Goal: Transaction & Acquisition: Book appointment/travel/reservation

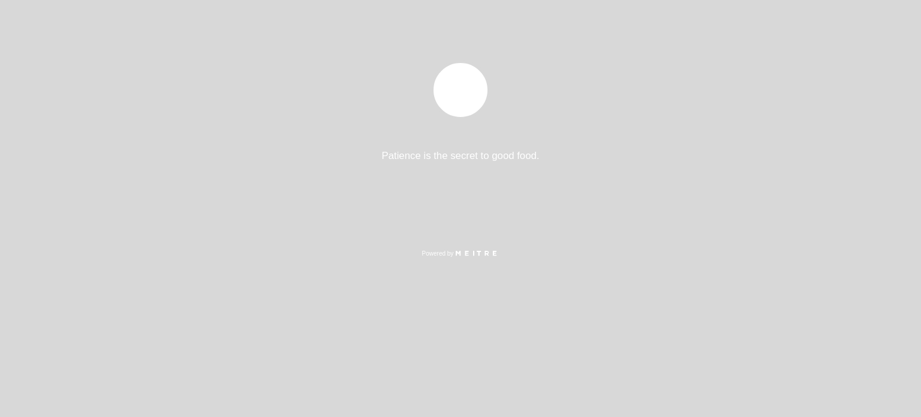
select select "pt"
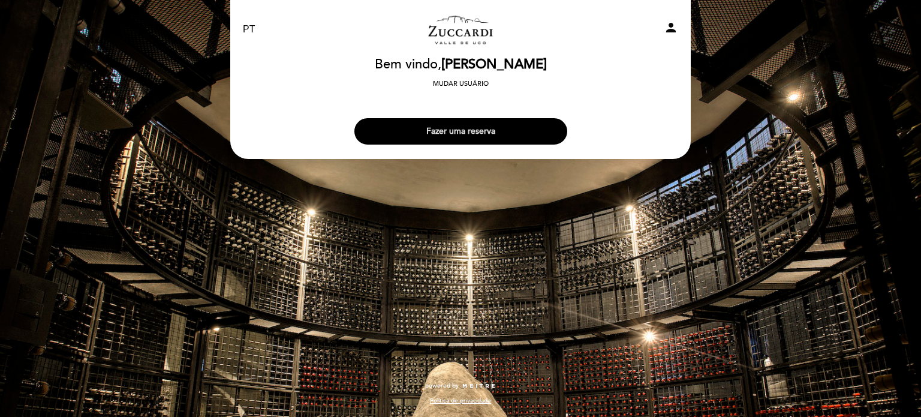
click at [482, 131] on button "Fazer uma reserva" at bounding box center [460, 131] width 213 height 26
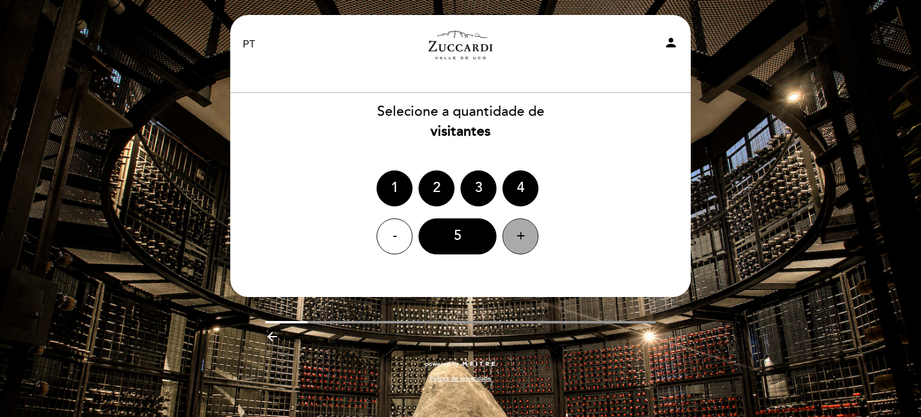
click at [516, 242] on div "+" at bounding box center [521, 236] width 36 height 36
click at [459, 242] on div "7" at bounding box center [458, 236] width 78 height 36
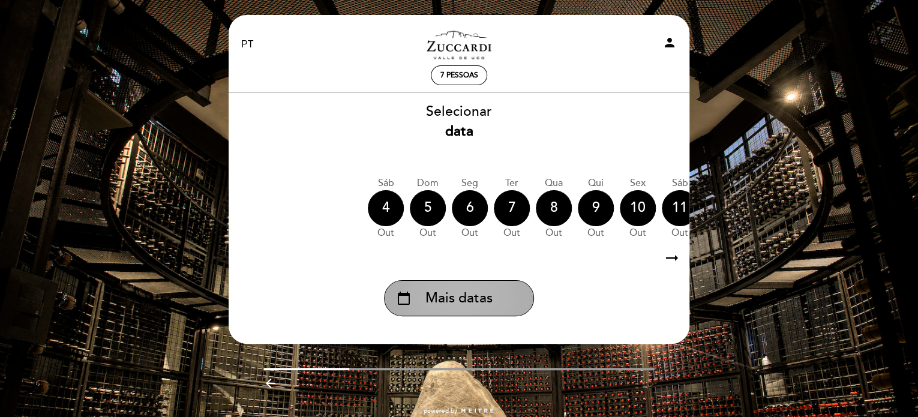
click at [498, 300] on div "calendar_today Mais datas" at bounding box center [459, 298] width 150 height 36
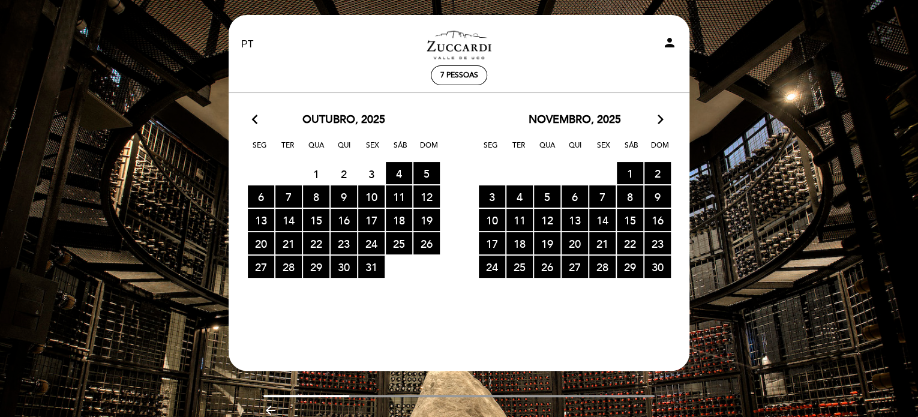
click at [658, 117] on icon "arrow_forward_ios" at bounding box center [660, 120] width 11 height 16
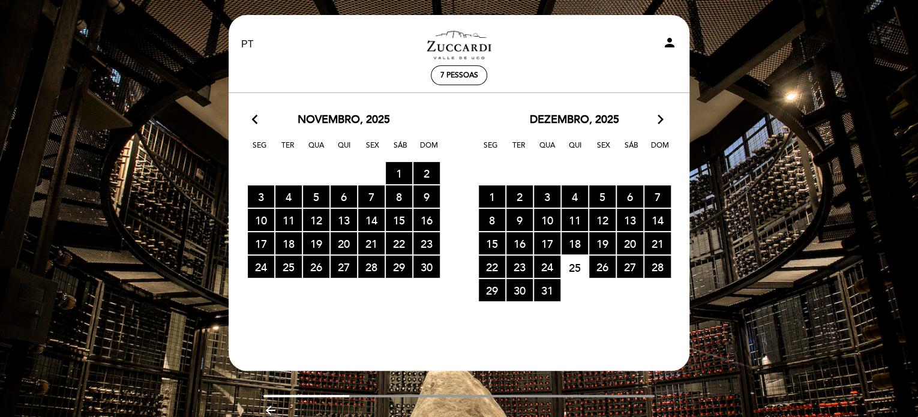
click at [658, 117] on icon "arrow_forward_ios" at bounding box center [660, 120] width 11 height 16
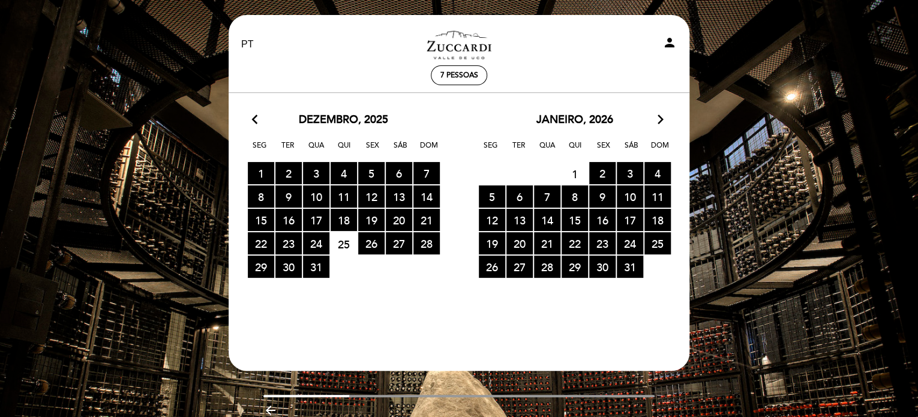
click at [658, 117] on icon "arrow_forward_ios" at bounding box center [660, 120] width 11 height 16
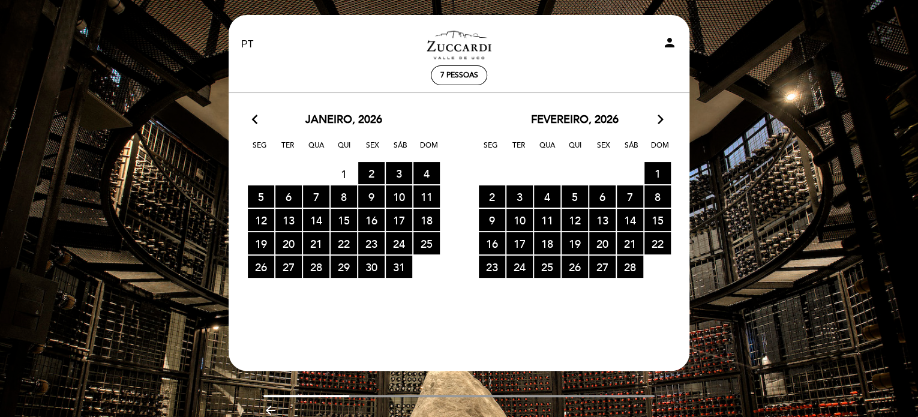
click at [658, 117] on icon "arrow_forward_ios" at bounding box center [660, 120] width 11 height 16
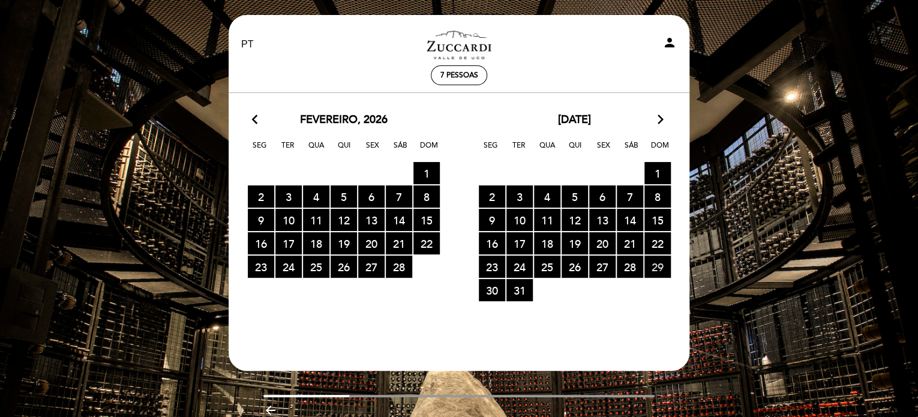
click at [655, 271] on span "29 RESERVAS DISPONÍVEIS" at bounding box center [657, 267] width 26 height 22
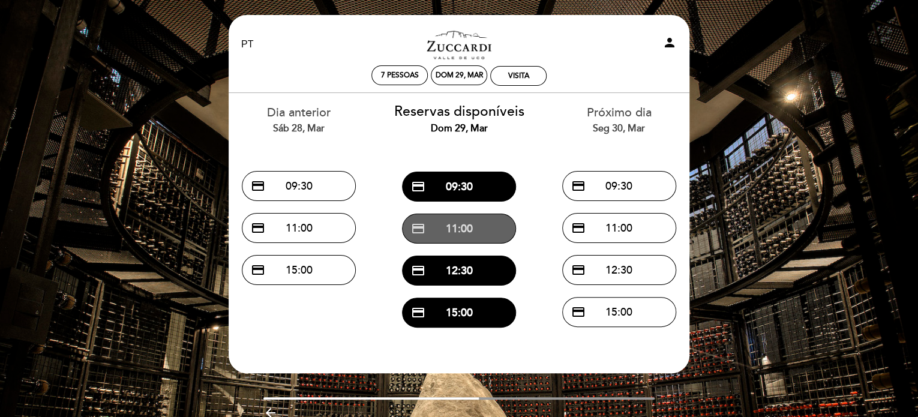
click at [461, 227] on button "credit_card 11:00" at bounding box center [459, 229] width 114 height 30
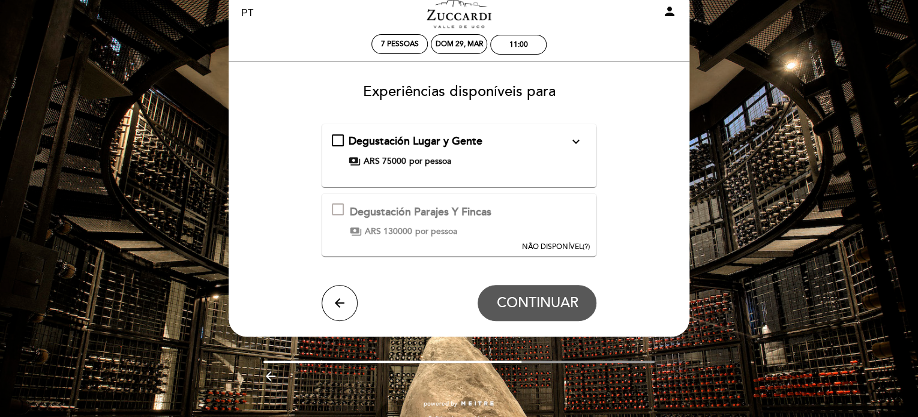
scroll to position [48, 0]
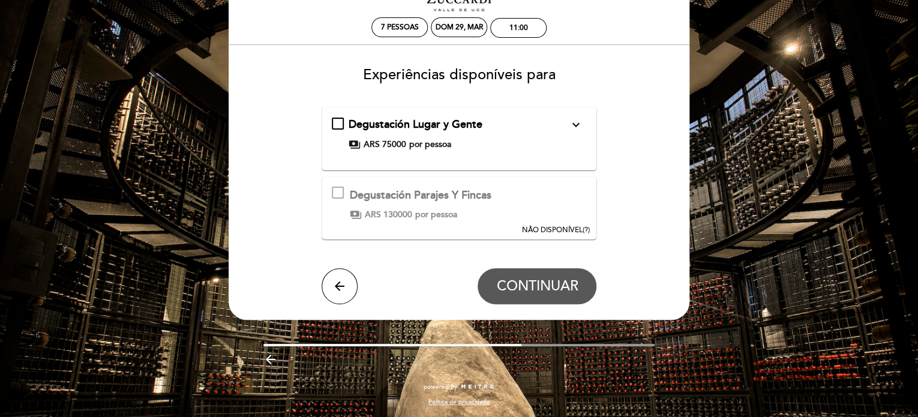
click at [574, 126] on icon "expand_more" at bounding box center [575, 125] width 14 height 14
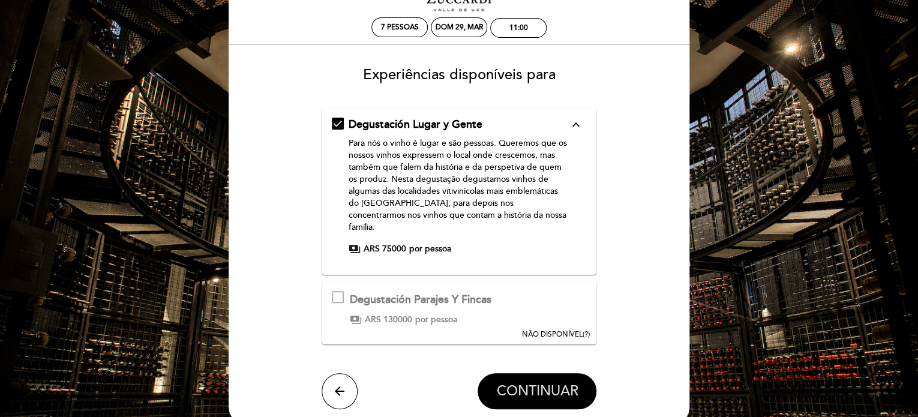
click at [548, 383] on span "CONTINUAR" at bounding box center [537, 391] width 82 height 17
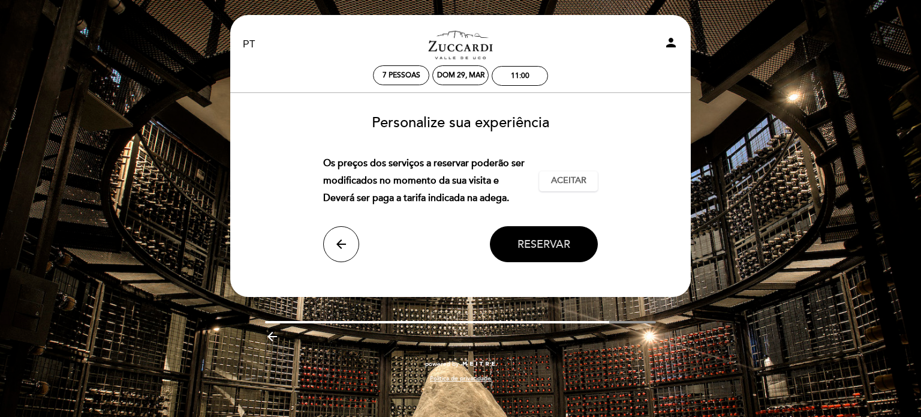
click at [551, 244] on span "Reservar" at bounding box center [544, 244] width 53 height 13
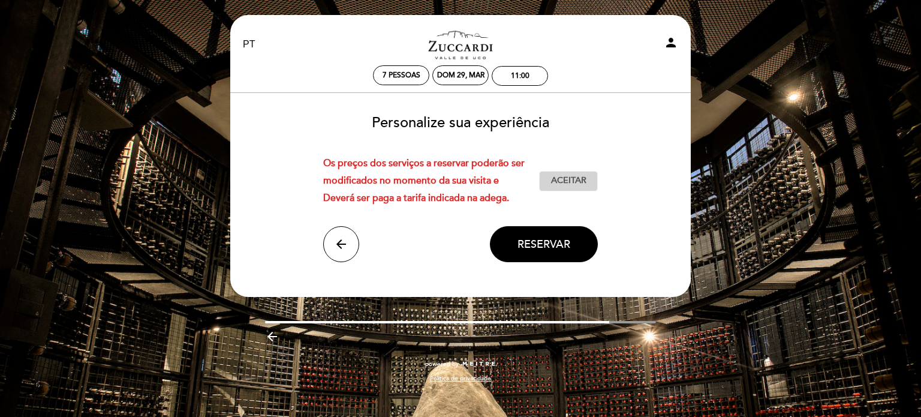
click at [570, 184] on span "Aceitar" at bounding box center [568, 181] width 35 height 13
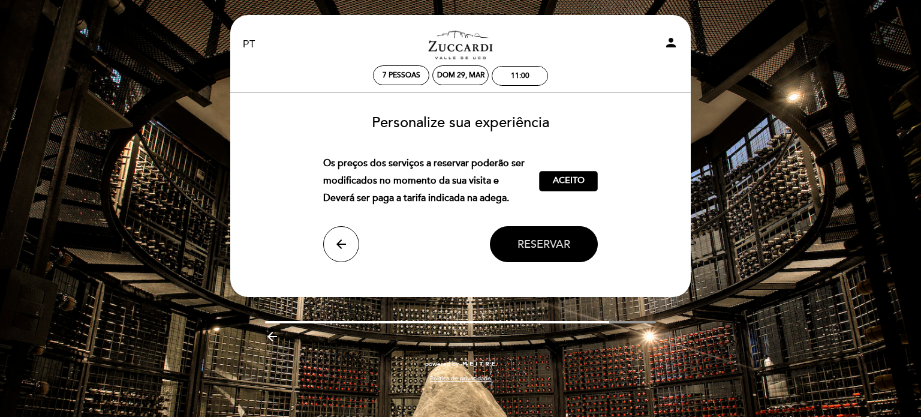
click at [561, 243] on span "Reservar" at bounding box center [544, 244] width 53 height 13
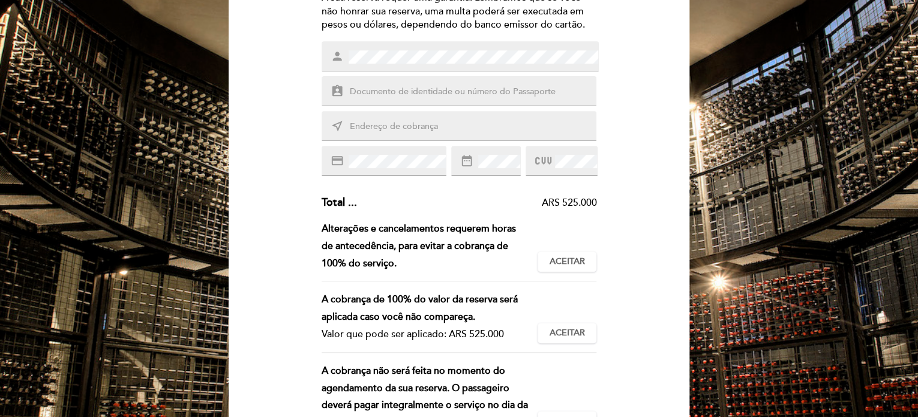
scroll to position [120, 0]
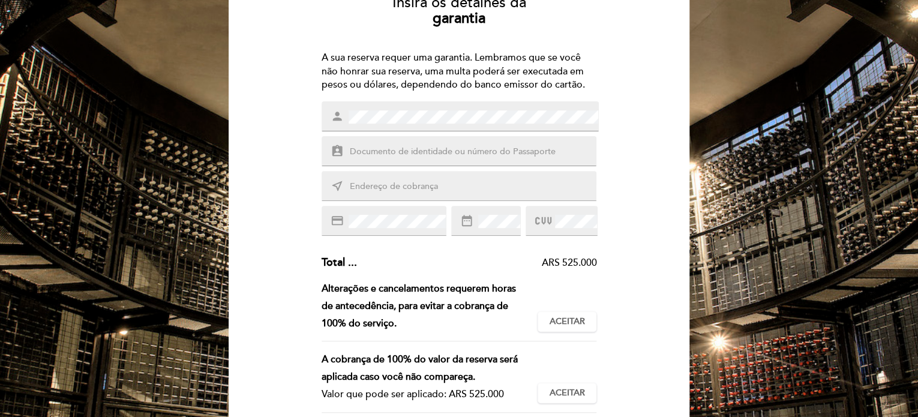
click at [399, 152] on input "text" at bounding box center [473, 152] width 250 height 14
type input "966814-4"
click at [381, 190] on input "text" at bounding box center [473, 187] width 250 height 14
type input "[STREET_ADDRESS][PERSON_NAME]"
